Goal: Unclear

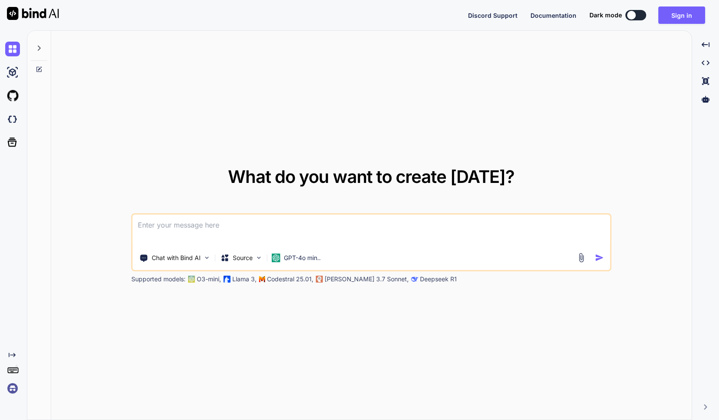
type textarea "x"
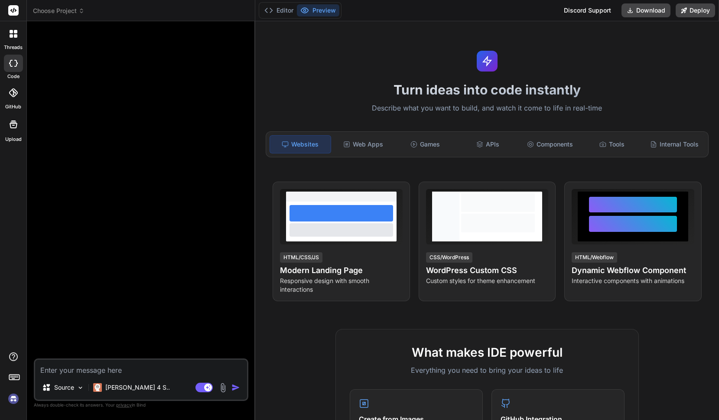
type textarea "x"
